Goal: Understand process/instructions: Learn how to perform a task or action

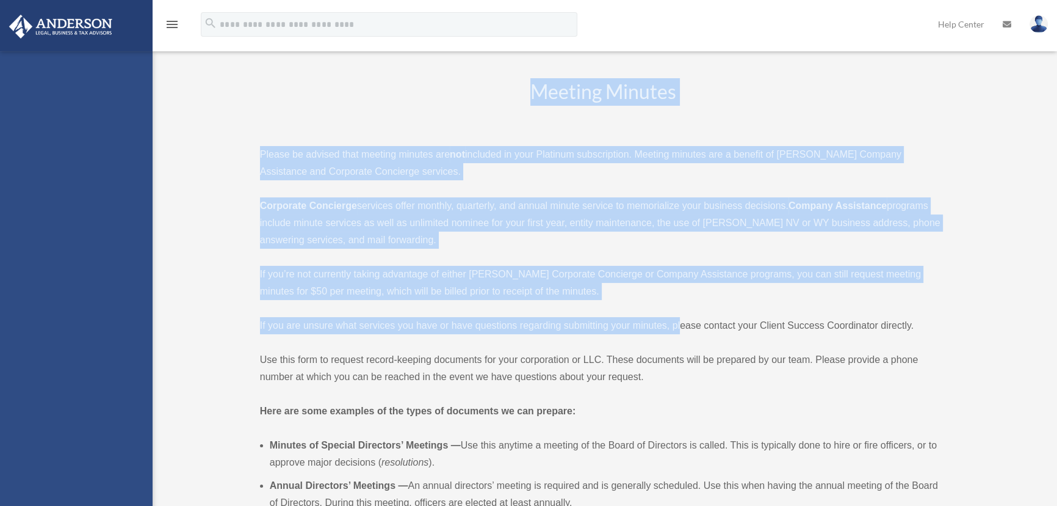
drag, startPoint x: 0, startPoint y: 0, endPoint x: 681, endPoint y: 328, distance: 756.4
click at [681, 328] on p "If you are unsure what services you have or have questions regarding submitting…" at bounding box center [603, 325] width 687 height 17
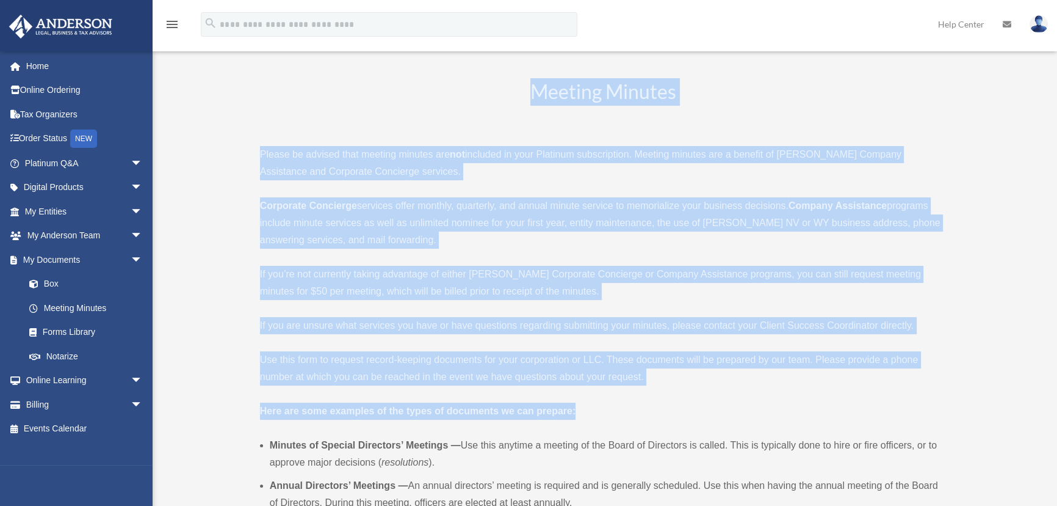
drag, startPoint x: 527, startPoint y: 84, endPoint x: 711, endPoint y: 415, distance: 378.8
drag, startPoint x: 711, startPoint y: 415, endPoint x: 706, endPoint y: 422, distance: 8.7
click at [710, 416] on p "Here are some examples of the types of documents we can prepare:" at bounding box center [603, 410] width 687 height 17
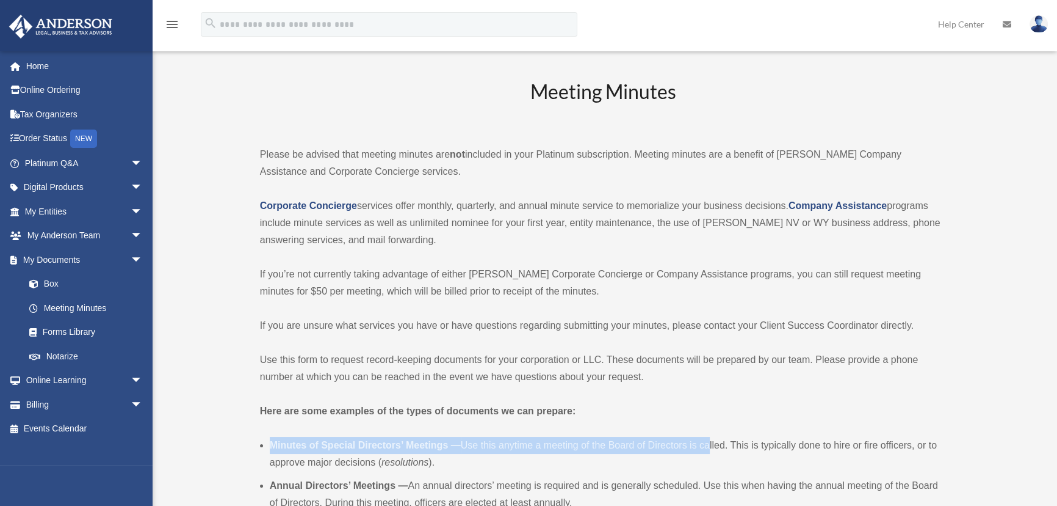
drag, startPoint x: 706, startPoint y: 422, endPoint x: 705, endPoint y: 408, distance: 13.4
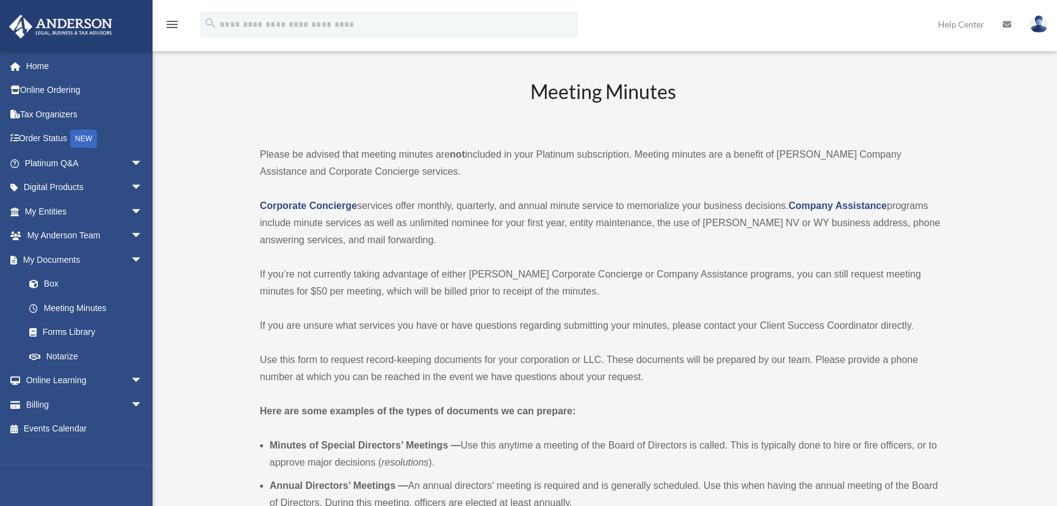
click at [543, 101] on h2 "Meeting Minutes" at bounding box center [603, 103] width 687 height 51
